Goal: Task Accomplishment & Management: Use online tool/utility

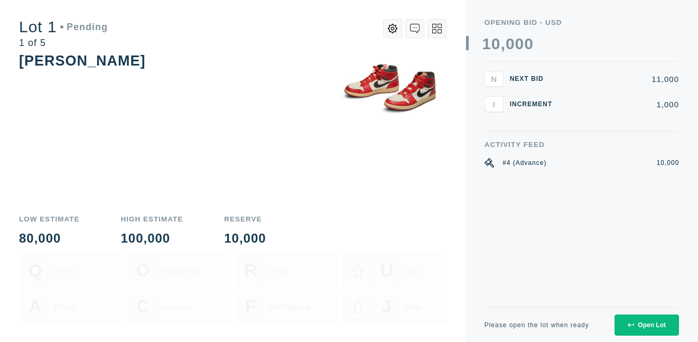
click at [643, 322] on div "Open Lot" at bounding box center [646, 324] width 38 height 7
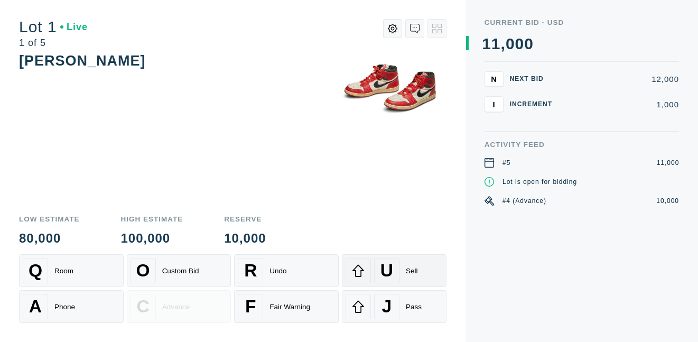
click at [386, 276] on span "U" at bounding box center [386, 270] width 13 height 20
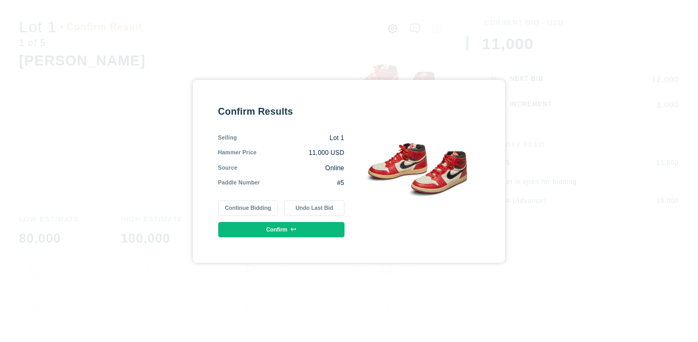
click at [309, 230] on button "Confirm" at bounding box center [281, 229] width 126 height 15
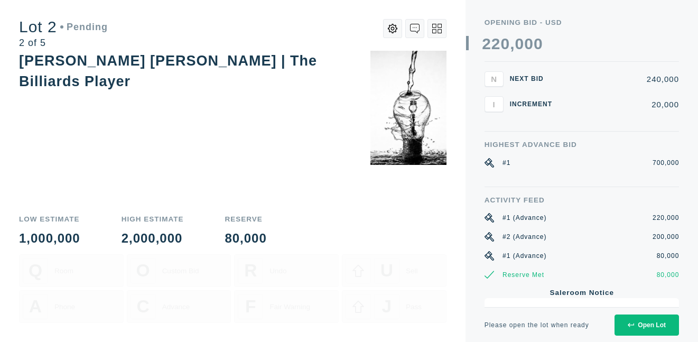
click at [649, 322] on div "Open Lot" at bounding box center [646, 324] width 38 height 7
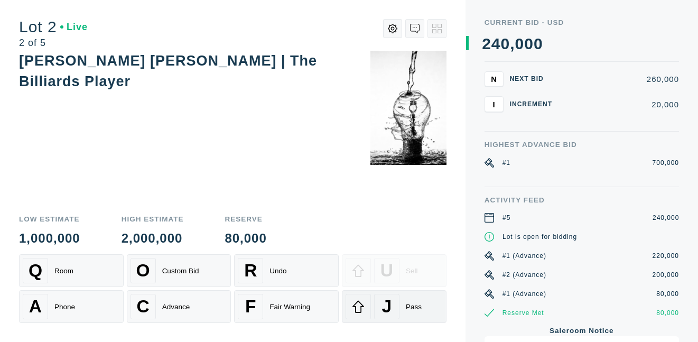
click at [414, 316] on div "J Pass" at bounding box center [393, 306] width 97 height 25
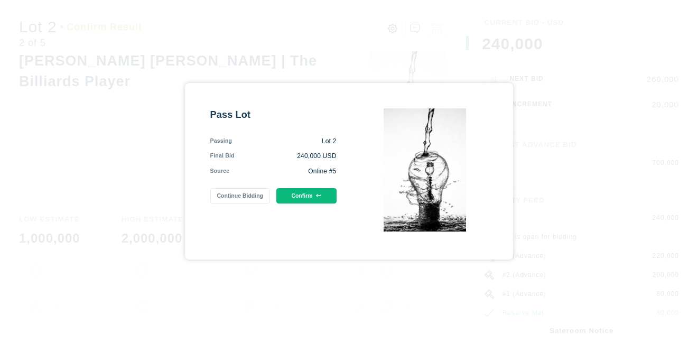
click at [294, 196] on button "Confirm" at bounding box center [306, 195] width 60 height 15
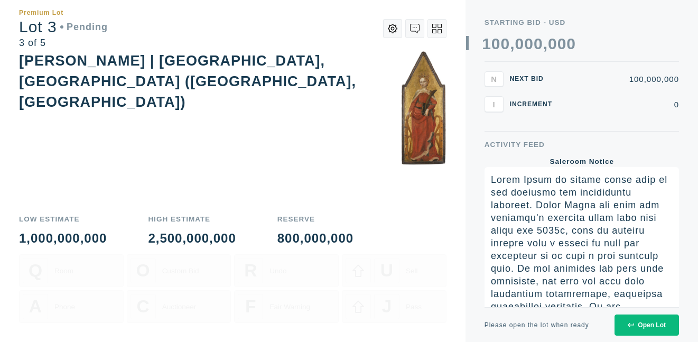
click at [661, 321] on div "Open Lot" at bounding box center [646, 324] width 38 height 7
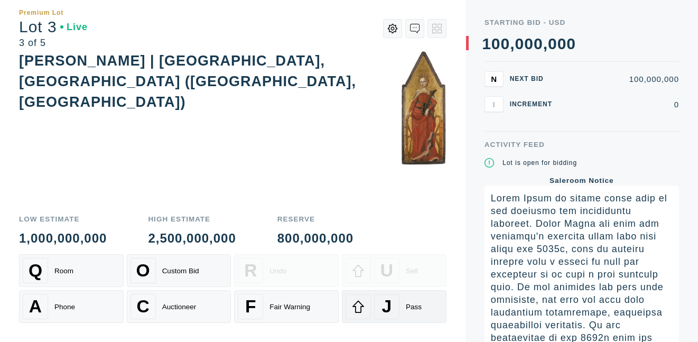
click at [396, 308] on div "J" at bounding box center [386, 306] width 25 height 25
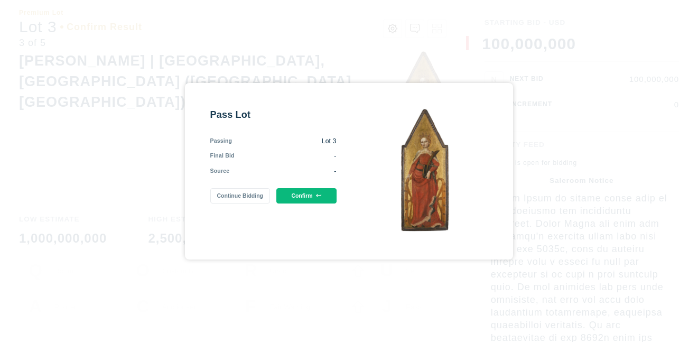
click at [318, 189] on button "Confirm" at bounding box center [306, 195] width 60 height 15
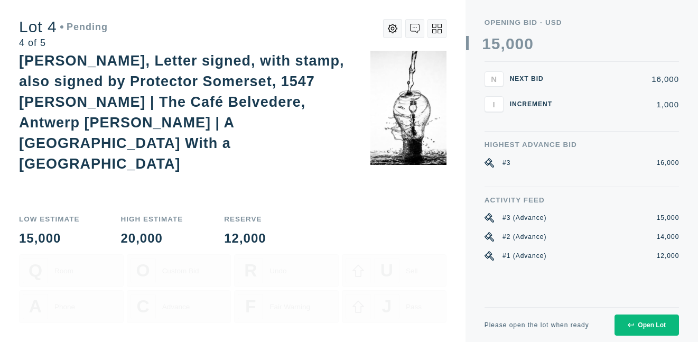
click at [641, 330] on button "Open Lot" at bounding box center [646, 324] width 64 height 21
click at [639, 325] on div "Open Lot" at bounding box center [646, 324] width 38 height 7
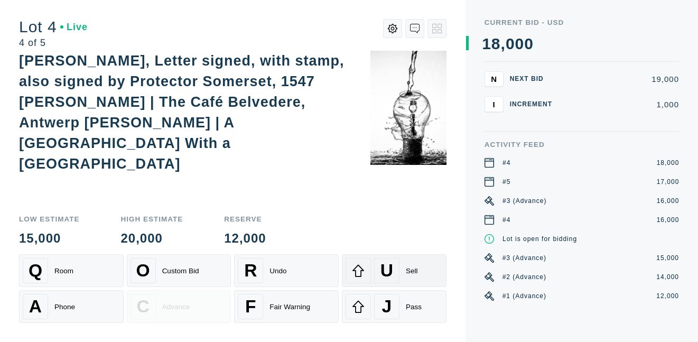
click at [416, 267] on div "Sell" at bounding box center [412, 271] width 12 height 8
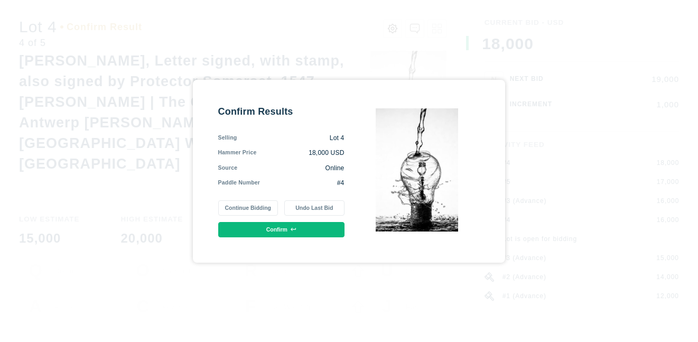
click at [300, 225] on button "Confirm" at bounding box center [281, 229] width 126 height 15
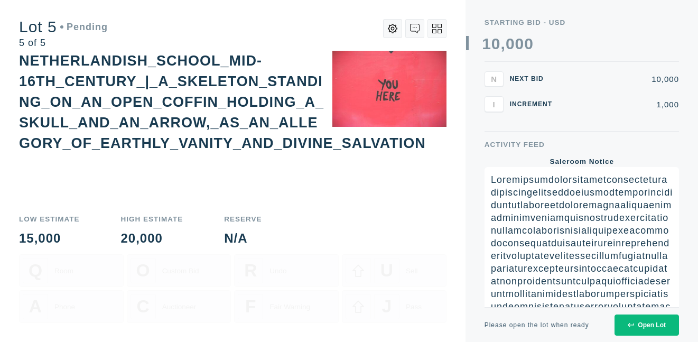
click at [646, 323] on div "Open Lot" at bounding box center [646, 324] width 38 height 7
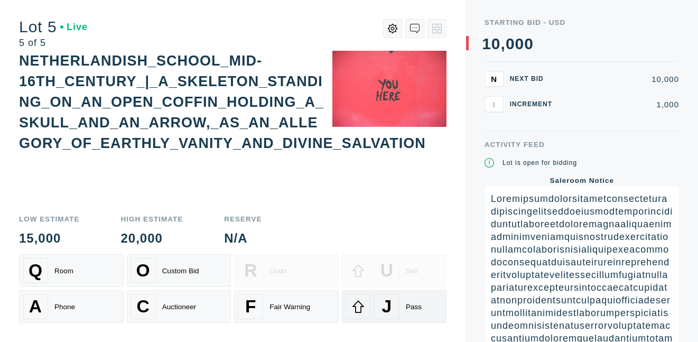
click at [418, 297] on div "J Pass" at bounding box center [393, 306] width 97 height 25
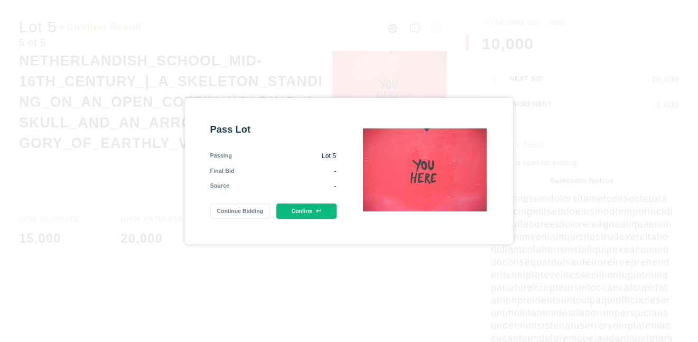
click at [316, 211] on icon at bounding box center [319, 211] width 6 height 4
